Goal: Check status: Check status

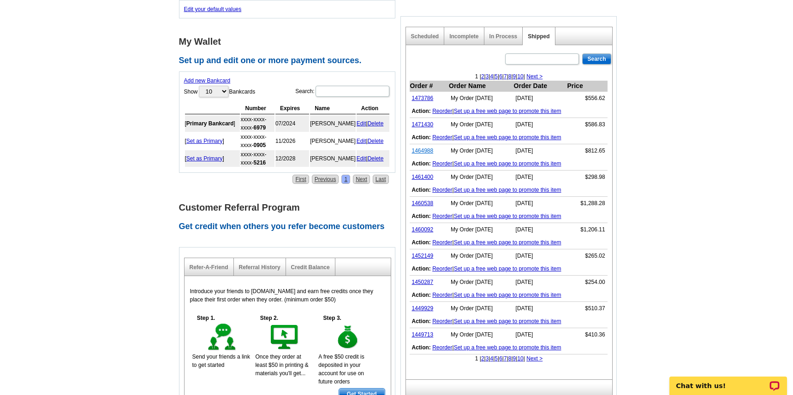
click at [421, 148] on link "1464988" at bounding box center [423, 151] width 22 height 6
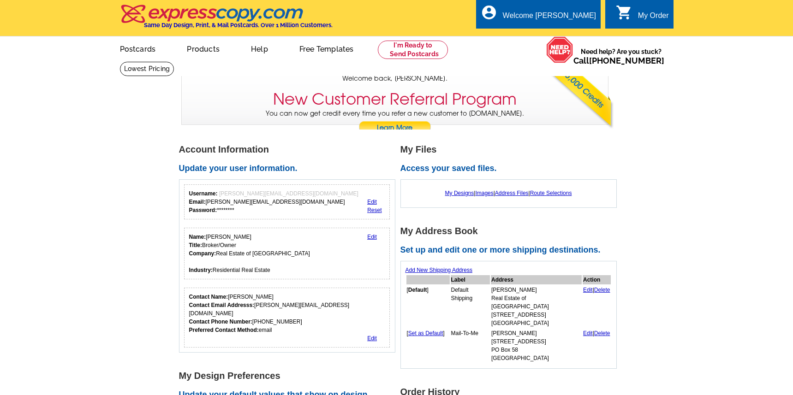
scroll to position [416, 0]
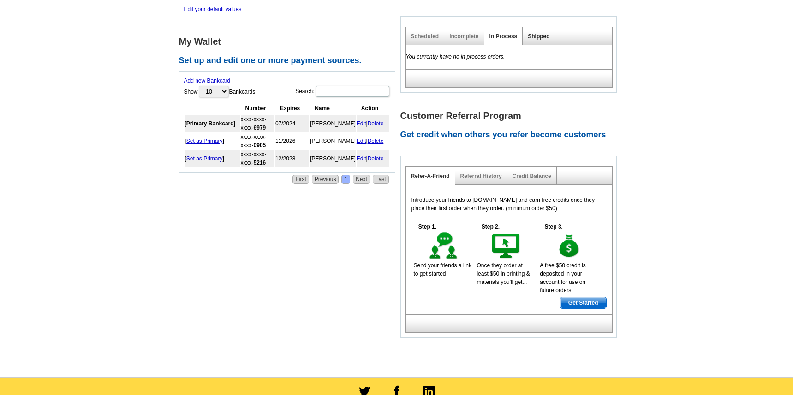
click at [535, 33] on link "Shipped" at bounding box center [539, 36] width 22 height 6
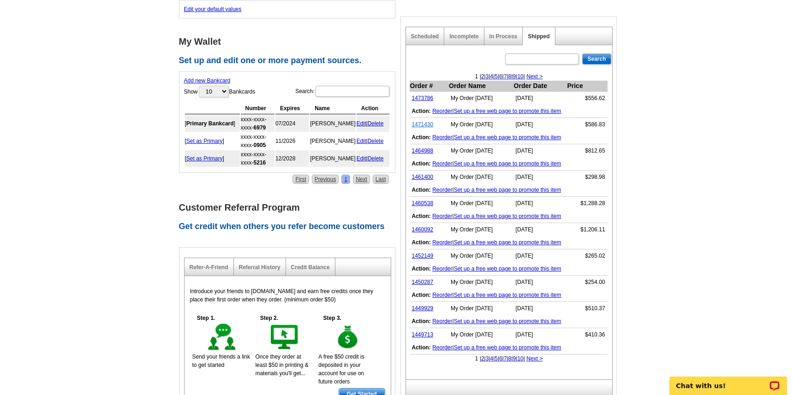
click at [418, 121] on link "1471430" at bounding box center [423, 124] width 22 height 6
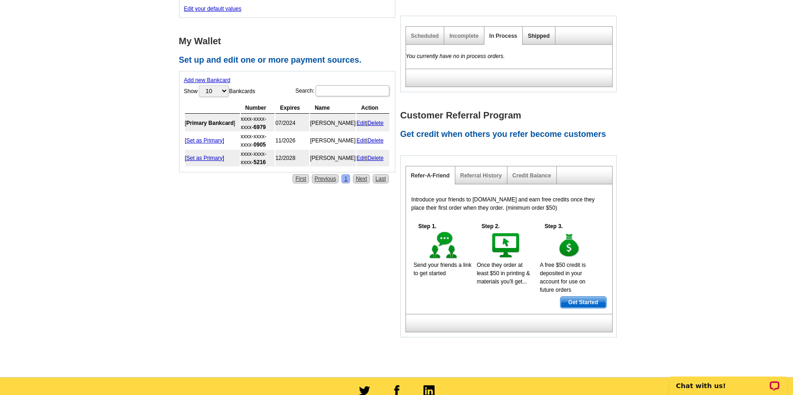
scroll to position [416, 0]
click at [534, 33] on link "Shipped" at bounding box center [539, 36] width 22 height 6
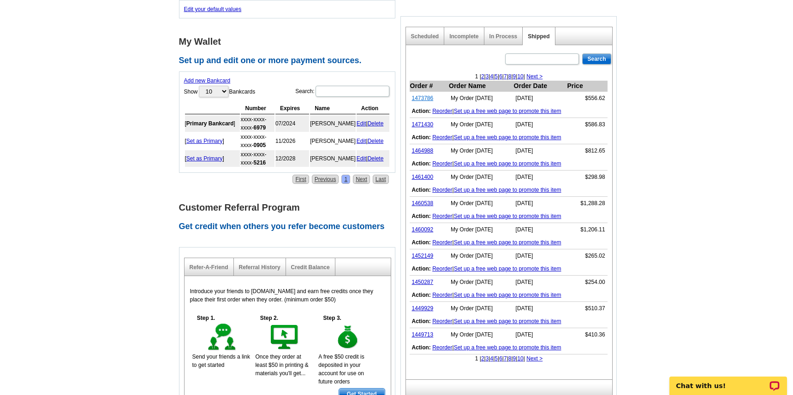
click at [417, 95] on link "1473786" at bounding box center [423, 98] width 22 height 6
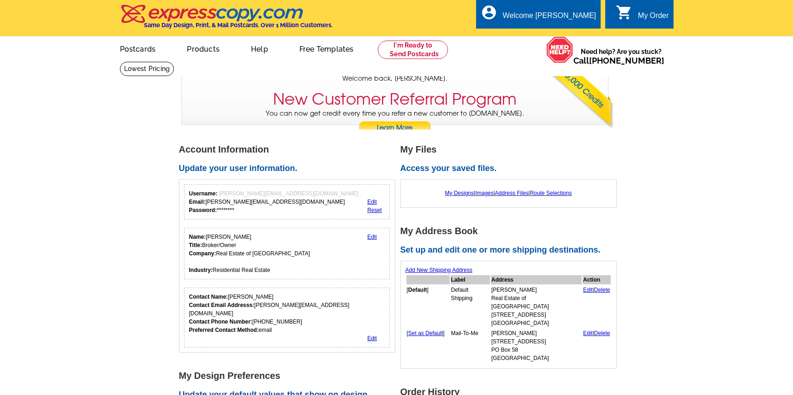
scroll to position [416, 0]
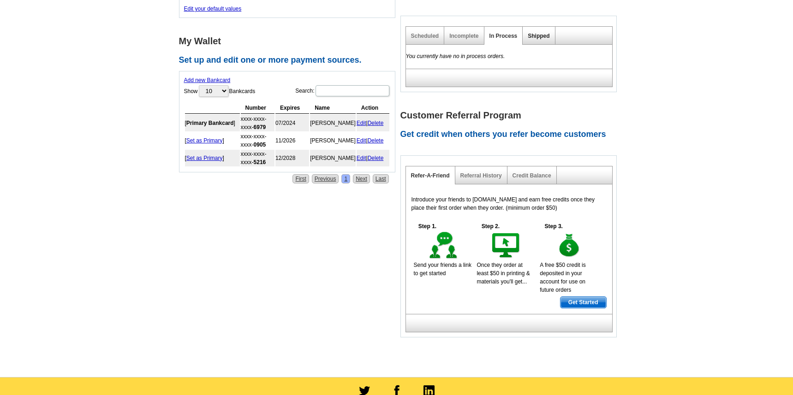
click at [531, 33] on link "Shipped" at bounding box center [539, 36] width 22 height 6
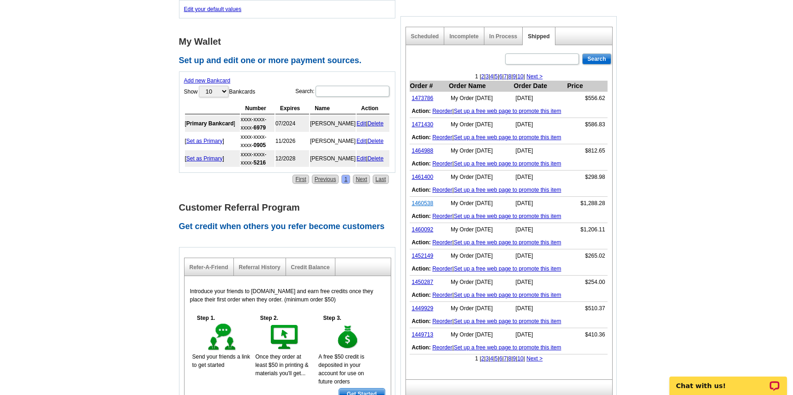
click at [421, 200] on link "1460538" at bounding box center [423, 203] width 22 height 6
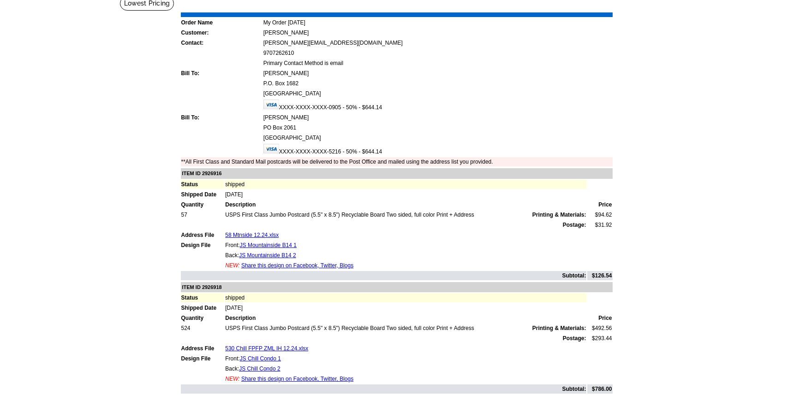
scroll to position [46, 0]
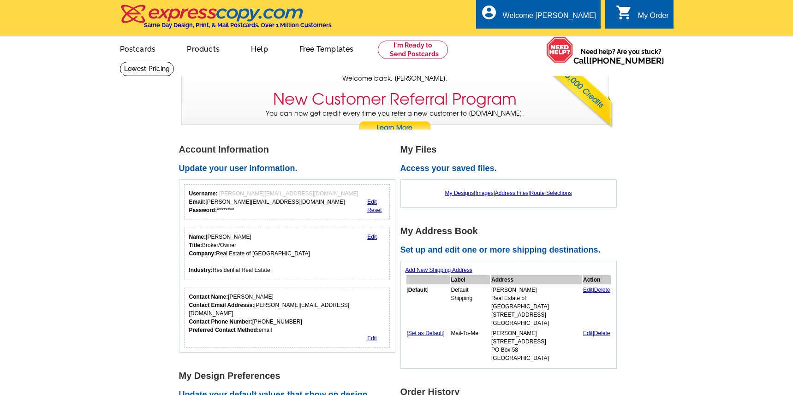
scroll to position [416, 0]
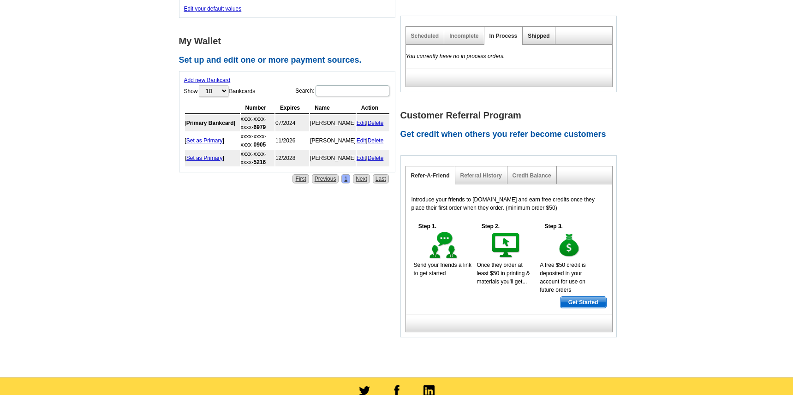
click at [538, 33] on link "Shipped" at bounding box center [539, 36] width 22 height 6
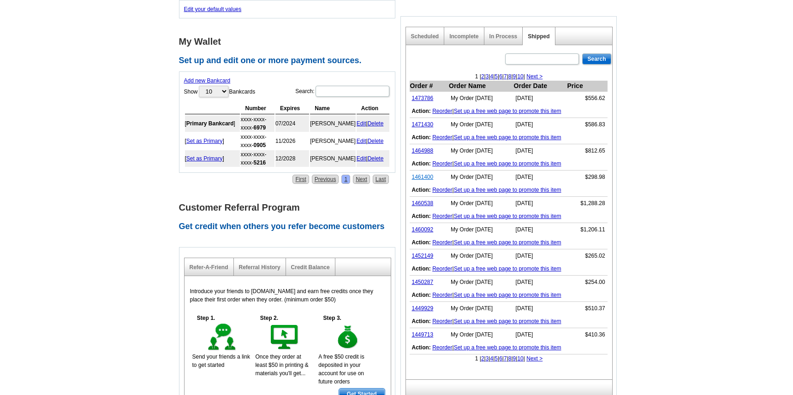
click at [418, 174] on link "1461400" at bounding box center [423, 177] width 22 height 6
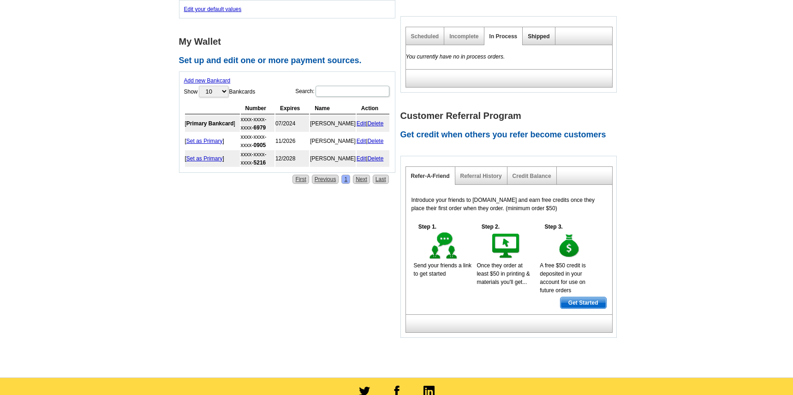
click at [534, 33] on link "Shipped" at bounding box center [539, 36] width 22 height 6
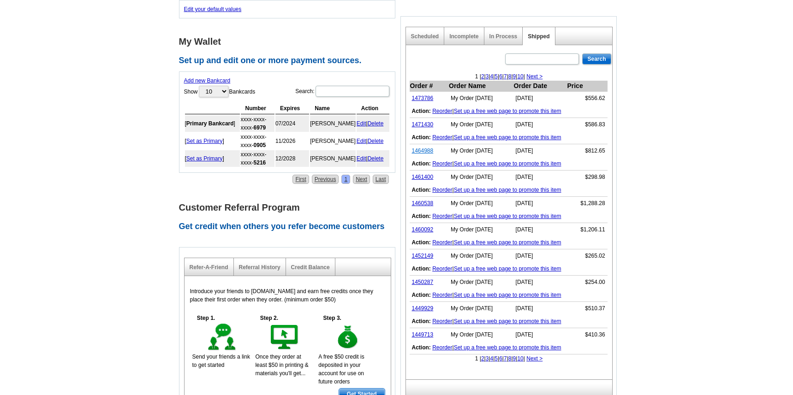
click at [420, 148] on link "1464988" at bounding box center [423, 151] width 22 height 6
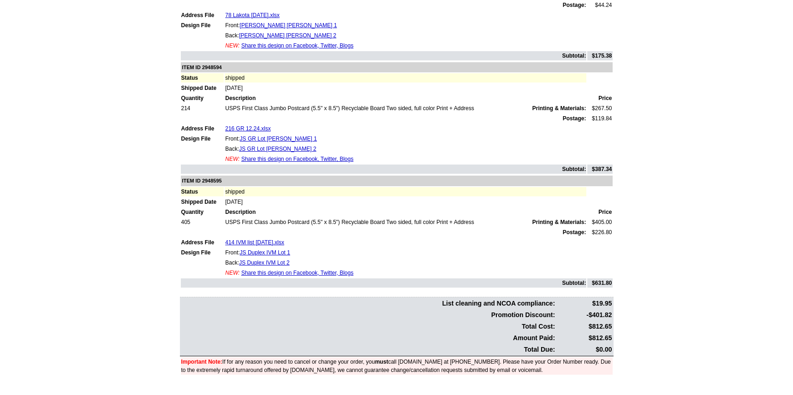
scroll to position [323, 0]
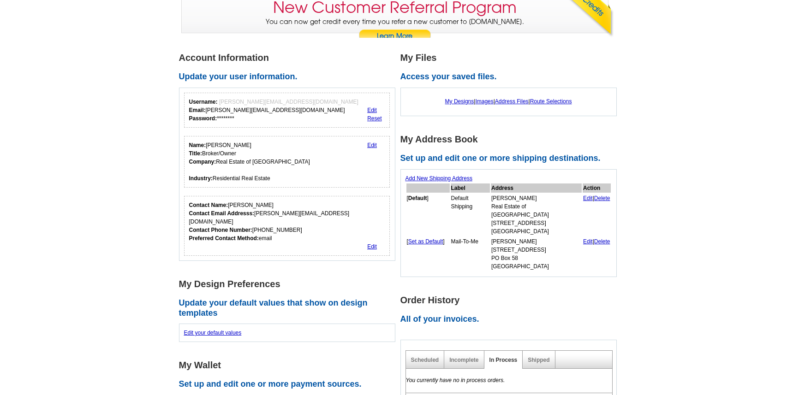
scroll to position [92, 0]
click at [548, 357] on div "Shipped" at bounding box center [539, 360] width 32 height 18
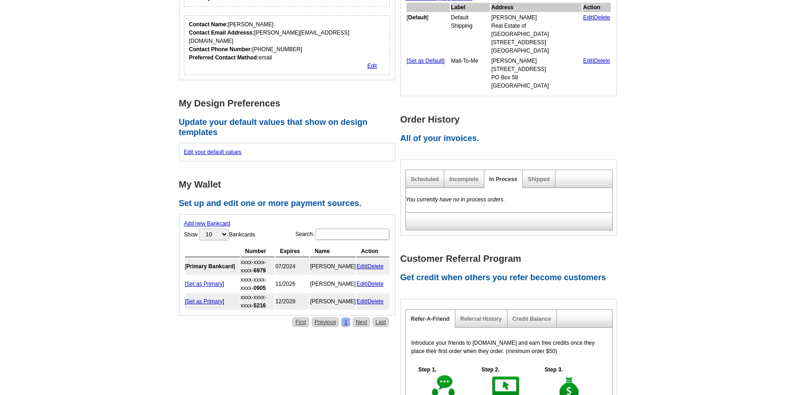
scroll to position [277, 0]
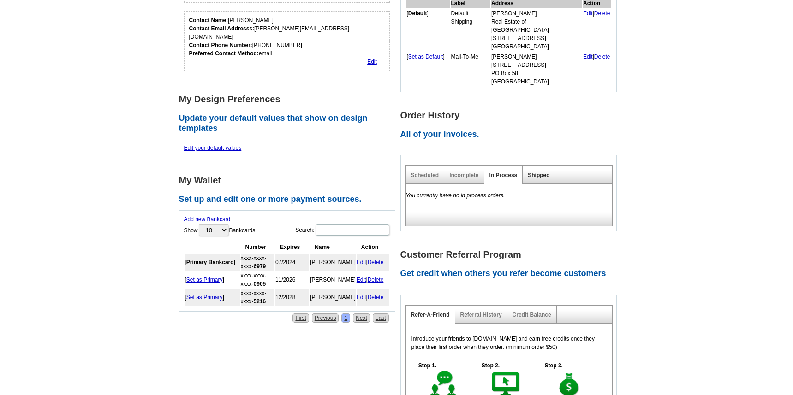
click at [535, 172] on link "Shipped" at bounding box center [539, 175] width 22 height 6
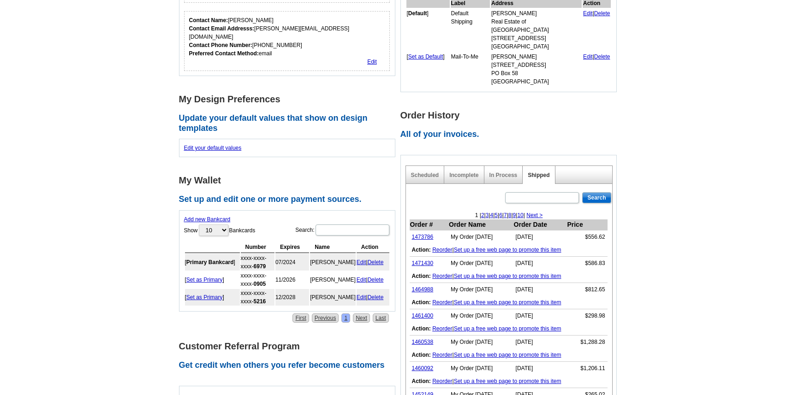
click at [411, 257] on td "1471430" at bounding box center [429, 263] width 39 height 13
click at [418, 260] on link "1471430" at bounding box center [423, 263] width 22 height 6
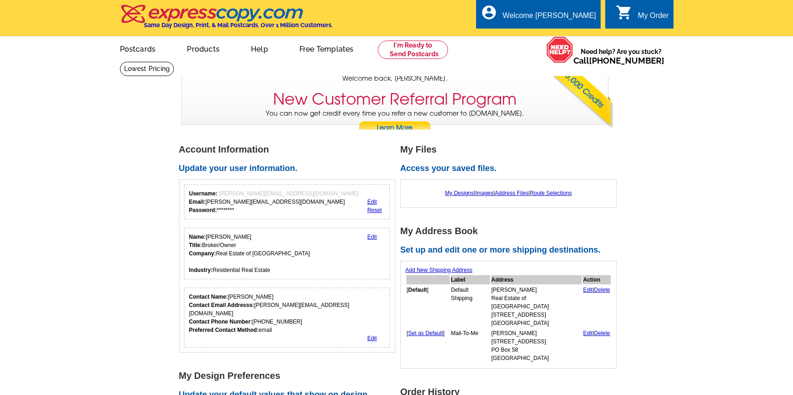
scroll to position [277, 0]
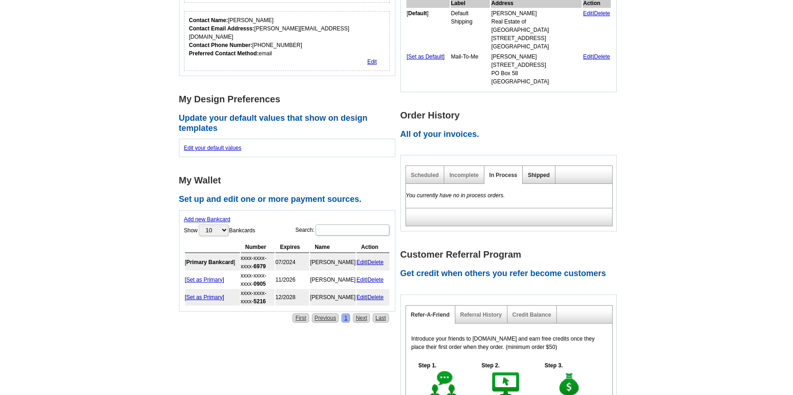
click at [537, 172] on link "Shipped" at bounding box center [539, 175] width 22 height 6
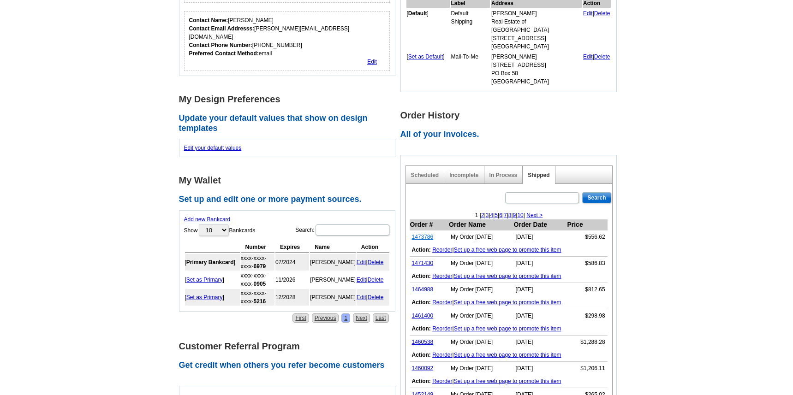
click at [426, 234] on link "1473786" at bounding box center [423, 237] width 22 height 6
